Goal: Use online tool/utility: Use online tool/utility

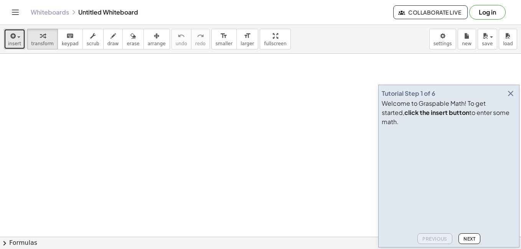
click at [17, 41] on span "insert" at bounding box center [14, 43] width 13 height 5
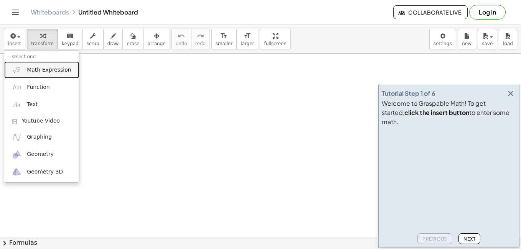
click at [50, 73] on span "Math Expression" at bounding box center [49, 70] width 44 height 8
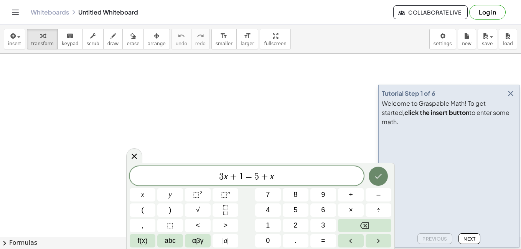
click at [380, 175] on icon "Done" at bounding box center [378, 176] width 9 height 9
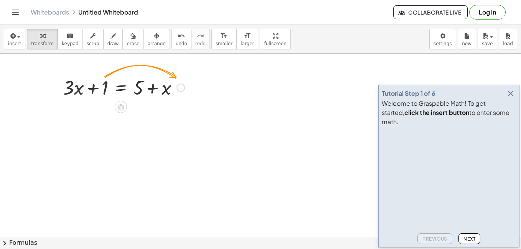
click at [105, 84] on div at bounding box center [123, 87] width 129 height 26
click at [172, 91] on div at bounding box center [123, 87] width 129 height 26
click at [178, 90] on div at bounding box center [181, 88] width 8 height 8
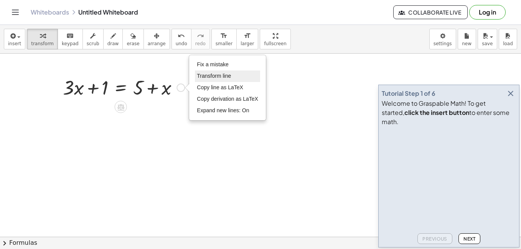
click at [213, 77] on span "Transform line" at bounding box center [214, 76] width 34 height 6
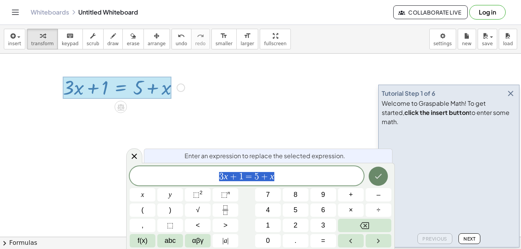
click at [378, 177] on icon "Done" at bounding box center [378, 176] width 9 height 9
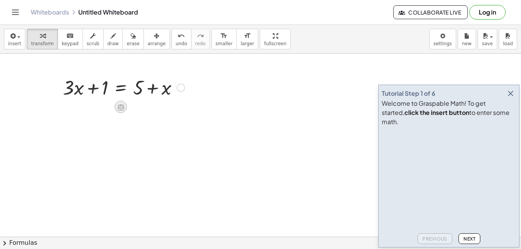
click at [123, 108] on icon at bounding box center [120, 107] width 7 height 7
click at [89, 107] on span "+" at bounding box center [90, 107] width 5 height 11
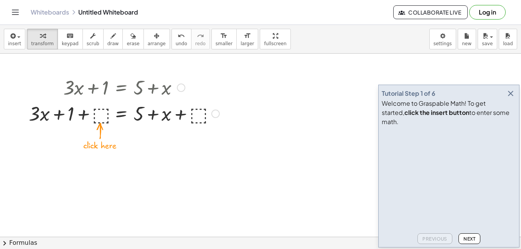
click at [99, 115] on div at bounding box center [124, 113] width 198 height 26
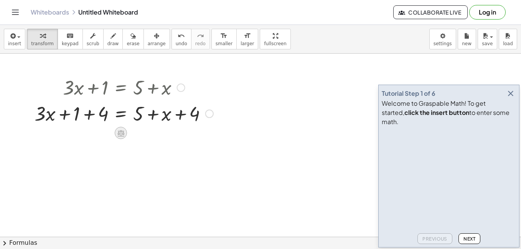
click at [122, 132] on icon at bounding box center [120, 133] width 7 height 7
click at [152, 135] on icon at bounding box center [151, 133] width 7 height 7
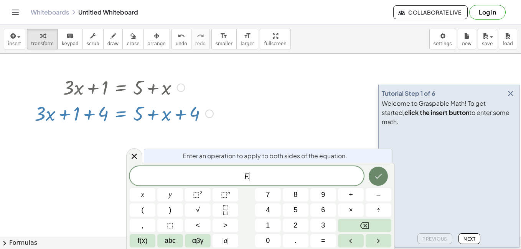
click at [383, 175] on icon "Done" at bounding box center [378, 176] width 9 height 9
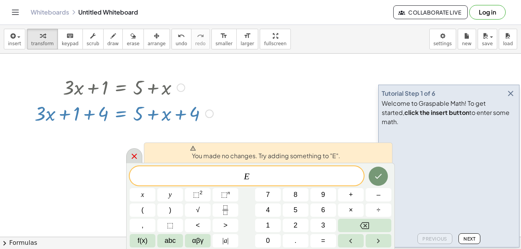
click at [130, 157] on icon at bounding box center [134, 156] width 9 height 9
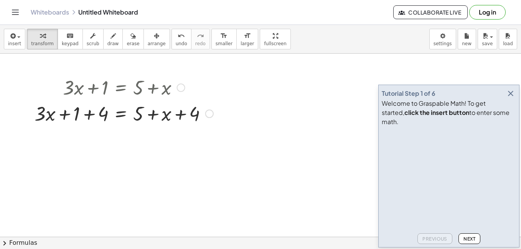
click at [140, 111] on div at bounding box center [124, 113] width 187 height 26
click at [116, 112] on div at bounding box center [124, 113] width 187 height 26
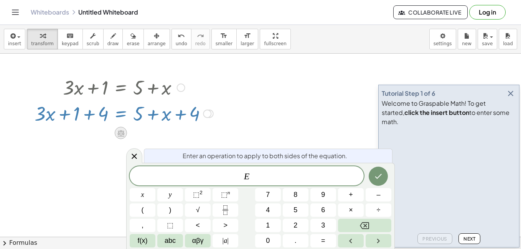
click at [121, 136] on icon at bounding box center [120, 133] width 7 height 7
click at [152, 134] on icon at bounding box center [151, 133] width 7 height 7
click at [136, 155] on icon at bounding box center [134, 156] width 5 height 5
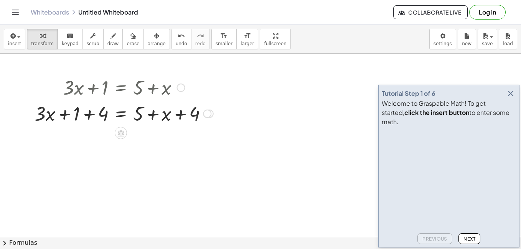
click at [206, 113] on div at bounding box center [207, 114] width 8 height 8
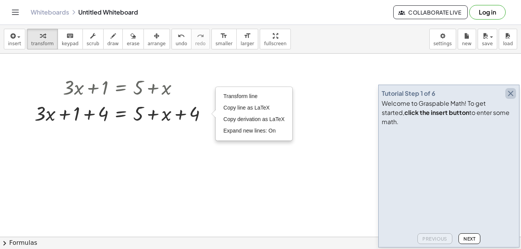
click at [511, 98] on icon "button" at bounding box center [510, 93] width 9 height 9
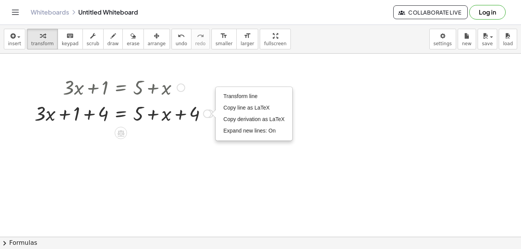
click at [155, 115] on div at bounding box center [124, 113] width 187 height 26
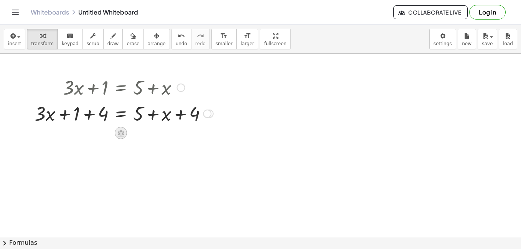
click at [121, 134] on icon at bounding box center [120, 133] width 7 height 7
click at [132, 136] on div "÷" at bounding box center [136, 133] width 12 height 12
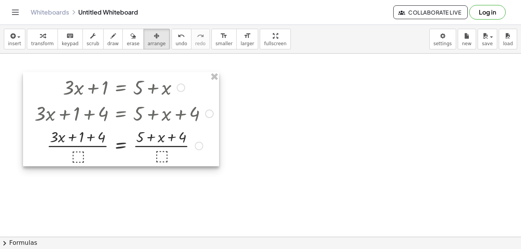
click at [80, 155] on div at bounding box center [121, 119] width 196 height 94
click at [77, 156] on div at bounding box center [121, 119] width 196 height 94
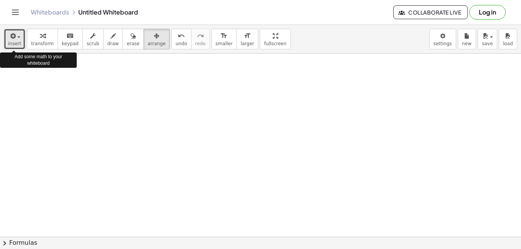
click at [15, 41] on span "insert" at bounding box center [14, 43] width 13 height 5
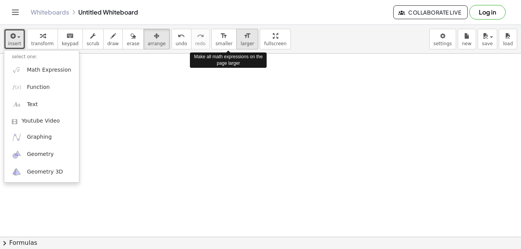
click at [244, 34] on icon "format_size" at bounding box center [247, 35] width 7 height 9
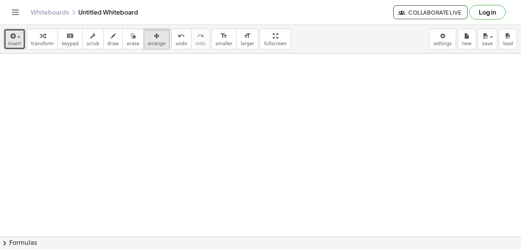
drag, startPoint x: 143, startPoint y: 104, endPoint x: 235, endPoint y: 36, distance: 114.7
click at [235, 36] on div "insert select one: Math Expression Function Text Youtube Video Graphing Geometr…" at bounding box center [260, 137] width 521 height 225
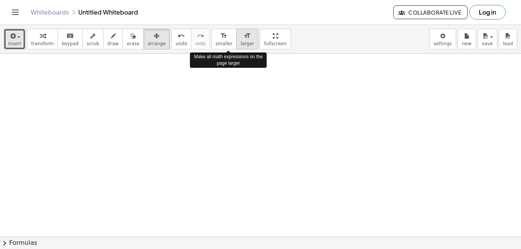
click at [236, 36] on button "format_size larger" at bounding box center [247, 39] width 22 height 21
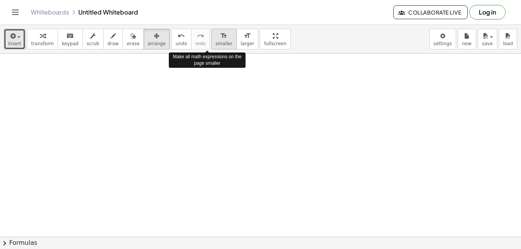
click at [220, 39] on icon "format_size" at bounding box center [223, 35] width 7 height 9
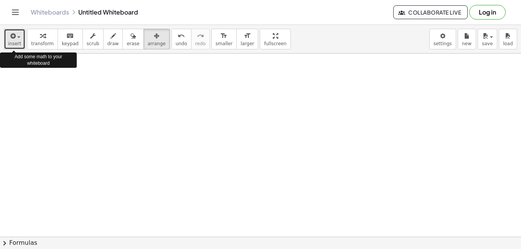
click at [19, 34] on div "button" at bounding box center [14, 35] width 13 height 9
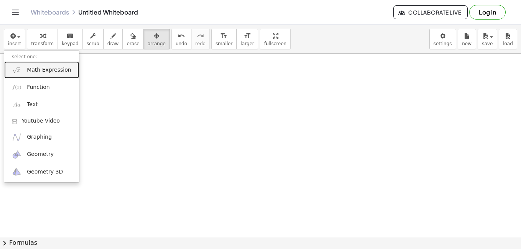
click at [58, 69] on span "Math Expression" at bounding box center [49, 70] width 44 height 8
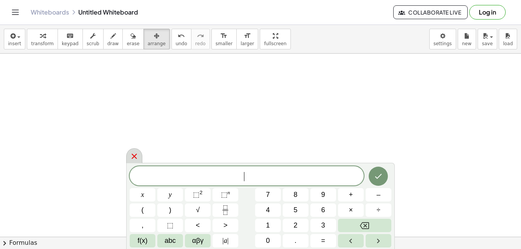
click at [134, 155] on icon at bounding box center [134, 156] width 9 height 9
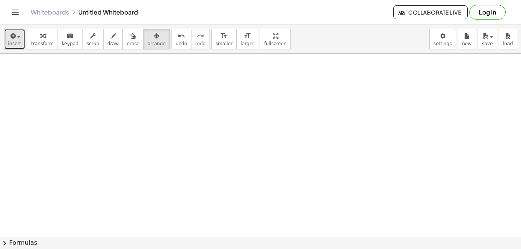
click at [20, 44] on button "insert" at bounding box center [14, 39] width 21 height 21
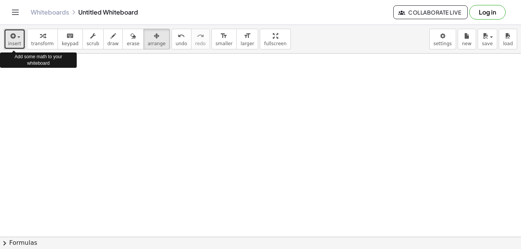
click at [15, 45] on span "insert" at bounding box center [14, 43] width 13 height 5
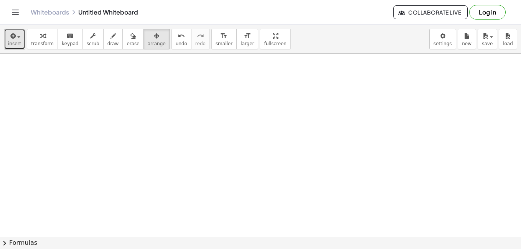
click at [6, 241] on span "chevron_right" at bounding box center [4, 243] width 9 height 9
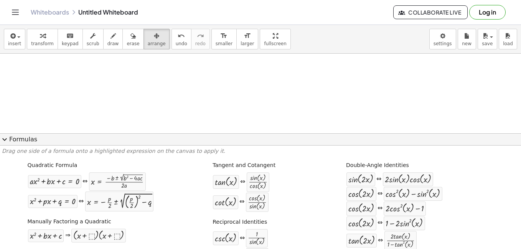
click at [8, 139] on span "expand_more" at bounding box center [4, 139] width 9 height 9
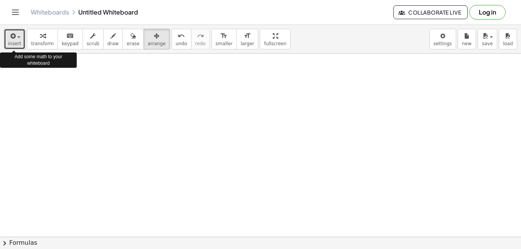
click at [15, 45] on span "insert" at bounding box center [14, 43] width 13 height 5
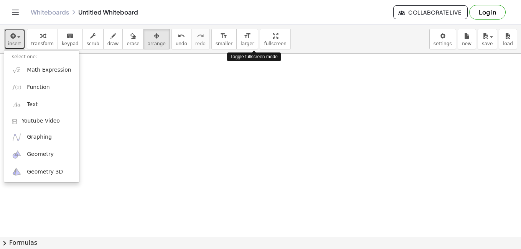
drag, startPoint x: 260, startPoint y: 42, endPoint x: 262, endPoint y: 71, distance: 28.4
click at [262, 71] on div "insert select one: Math Expression Function Text Youtube Video Graphing Geometr…" at bounding box center [260, 137] width 521 height 225
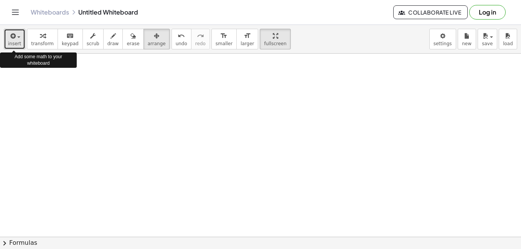
click at [12, 42] on span "insert" at bounding box center [14, 43] width 13 height 5
